Goal: Task Accomplishment & Management: Use online tool/utility

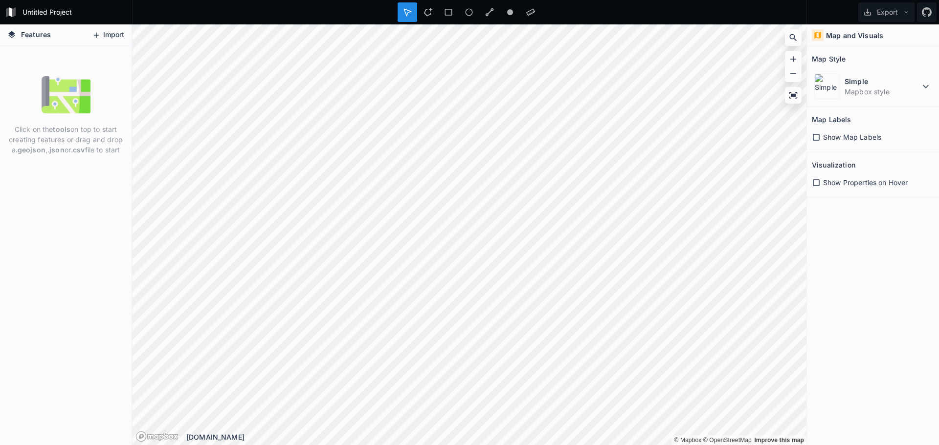
click at [105, 33] on button "Import" at bounding box center [108, 35] width 42 height 16
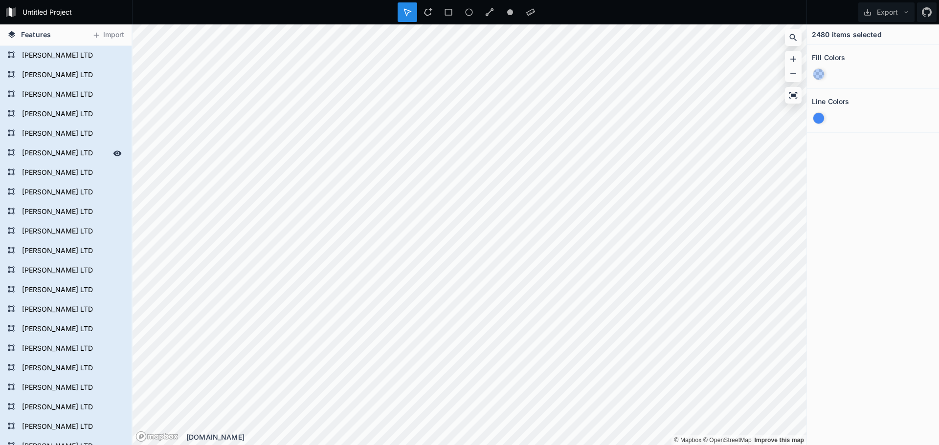
click at [27, 154] on form "[PERSON_NAME] LTD" at bounding box center [64, 153] width 91 height 15
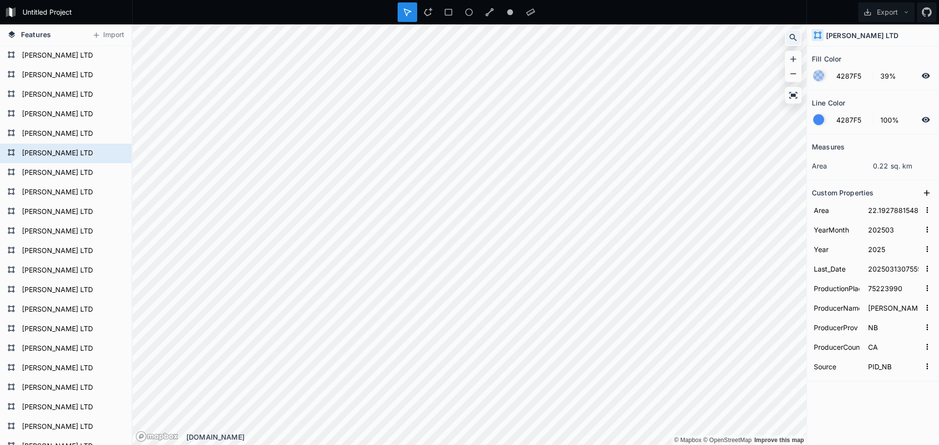
click at [797, 36] on icon at bounding box center [793, 38] width 10 height 10
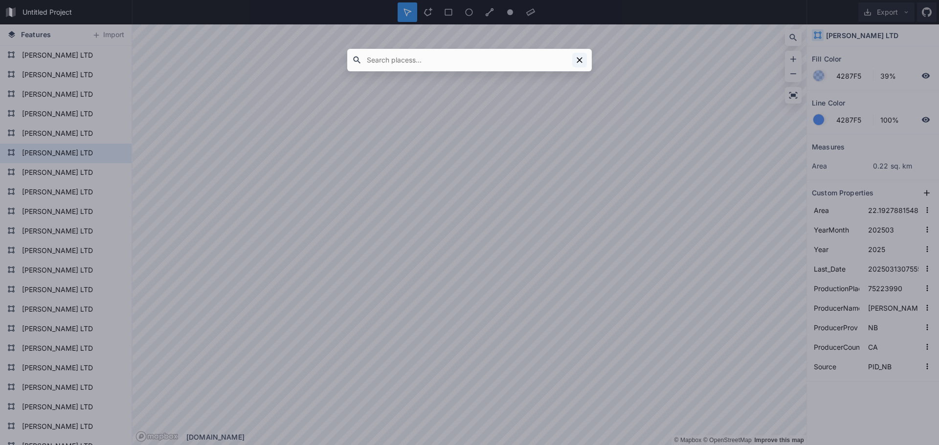
click at [579, 59] on icon at bounding box center [579, 60] width 10 height 10
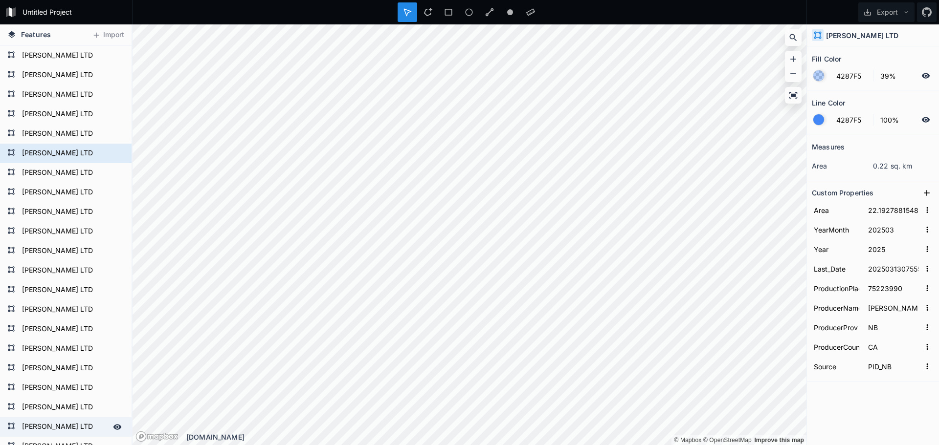
click at [33, 426] on form "[PERSON_NAME] LTD" at bounding box center [64, 427] width 91 height 15
type input "8.795079742297107"
type input "202506"
type input "20250619102048"
type input "101F72201"
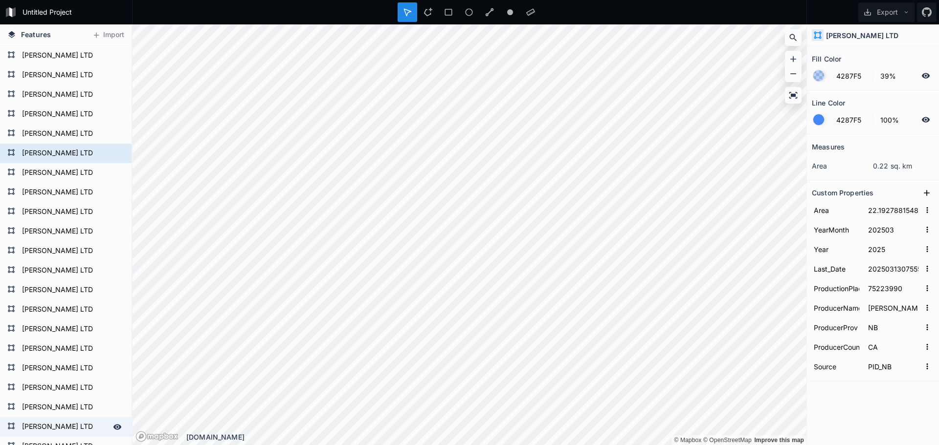
type input "JDI_Ops"
click at [113, 427] on icon at bounding box center [117, 427] width 9 height 9
click at [113, 428] on icon at bounding box center [117, 427] width 8 height 7
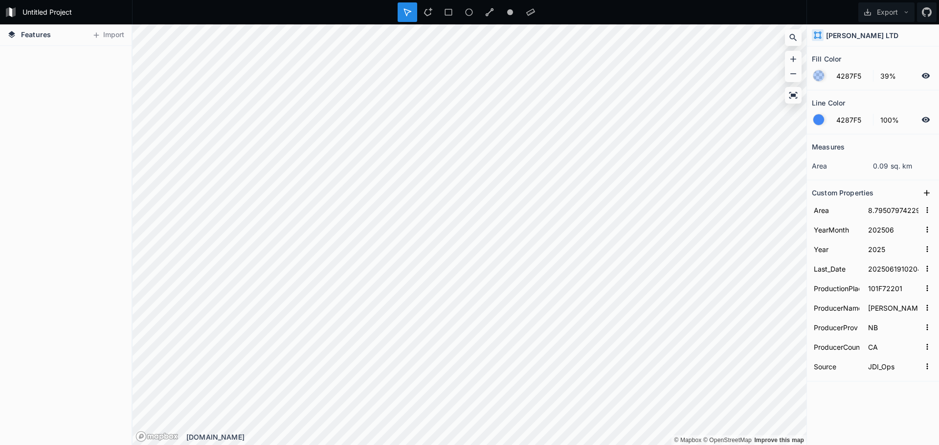
scroll to position [48248, 0]
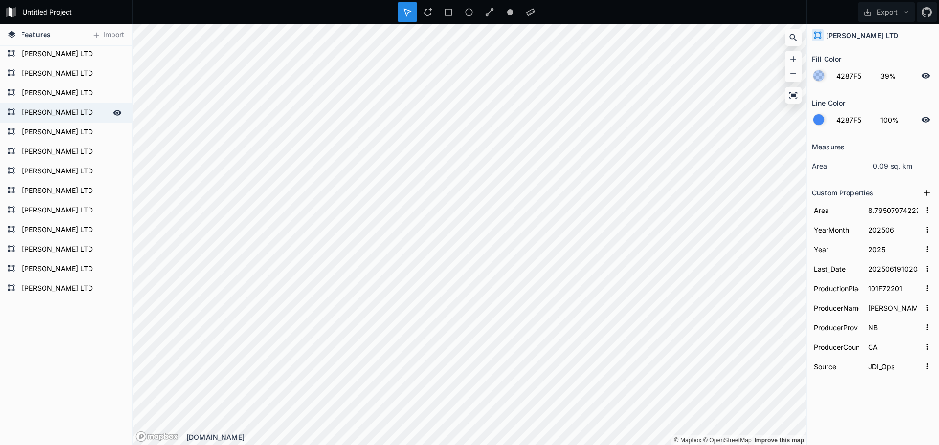
click at [40, 113] on form "[PERSON_NAME] LTD" at bounding box center [64, 113] width 91 height 15
type input "5181.14683891565"
type input "202507"
type input "20250731"
type input "Crystal_1"
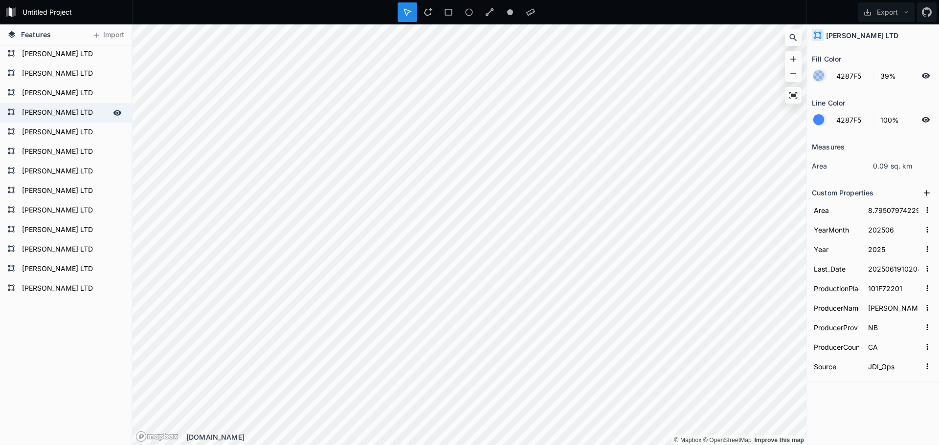
type input "ME"
type input "US"
type input "Townships"
click at [10, 109] on icon at bounding box center [11, 112] width 8 height 8
click at [23, 111] on form "[PERSON_NAME] LTD" at bounding box center [64, 113] width 91 height 15
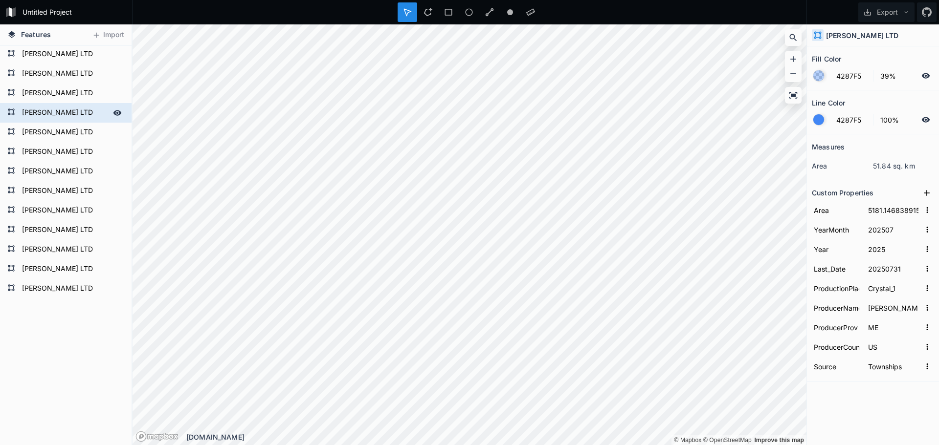
click at [23, 111] on form "[PERSON_NAME] LTD" at bounding box center [64, 113] width 91 height 15
click at [51, 94] on form "[PERSON_NAME] LTD" at bounding box center [64, 93] width 91 height 15
type input "5263.390017250594"
type input "Crystal_0"
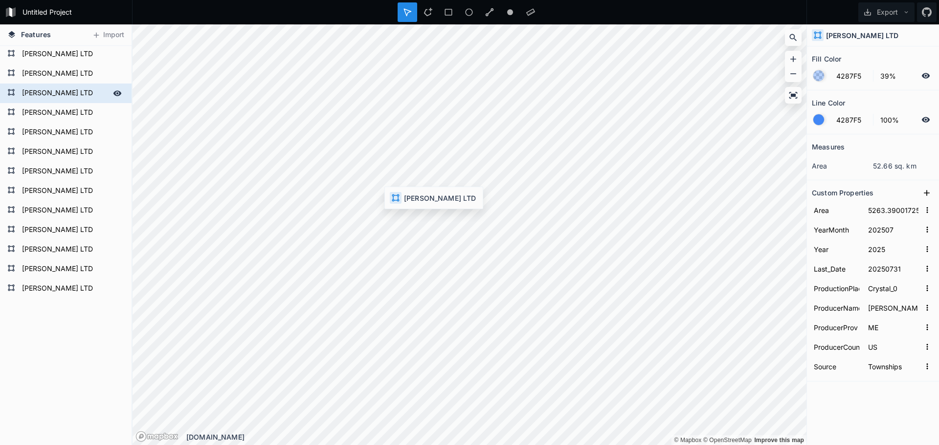
type input "200.6410512465411"
type input "20250704123244"
type input "RH03361M"
type input "NB"
type input "CA"
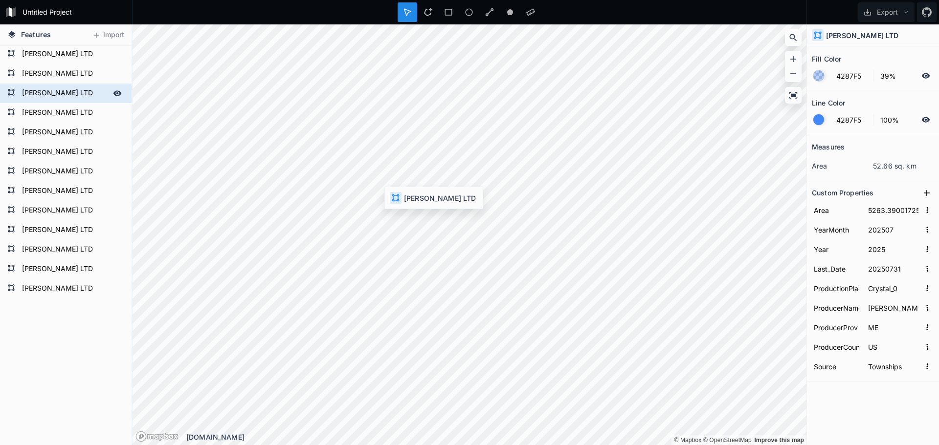
type input "JDI_Ops"
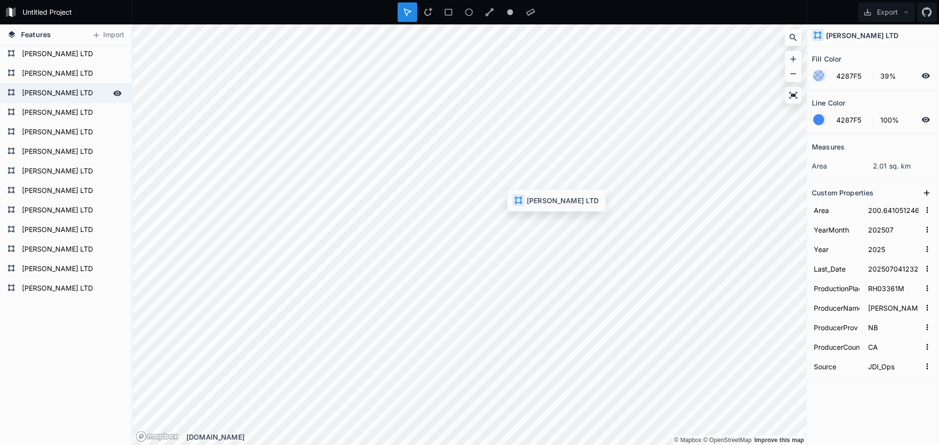
type input "24.33780924420398"
type input "20250730152402"
type input "RH03466B"
